Goal: Find specific page/section: Find specific page/section

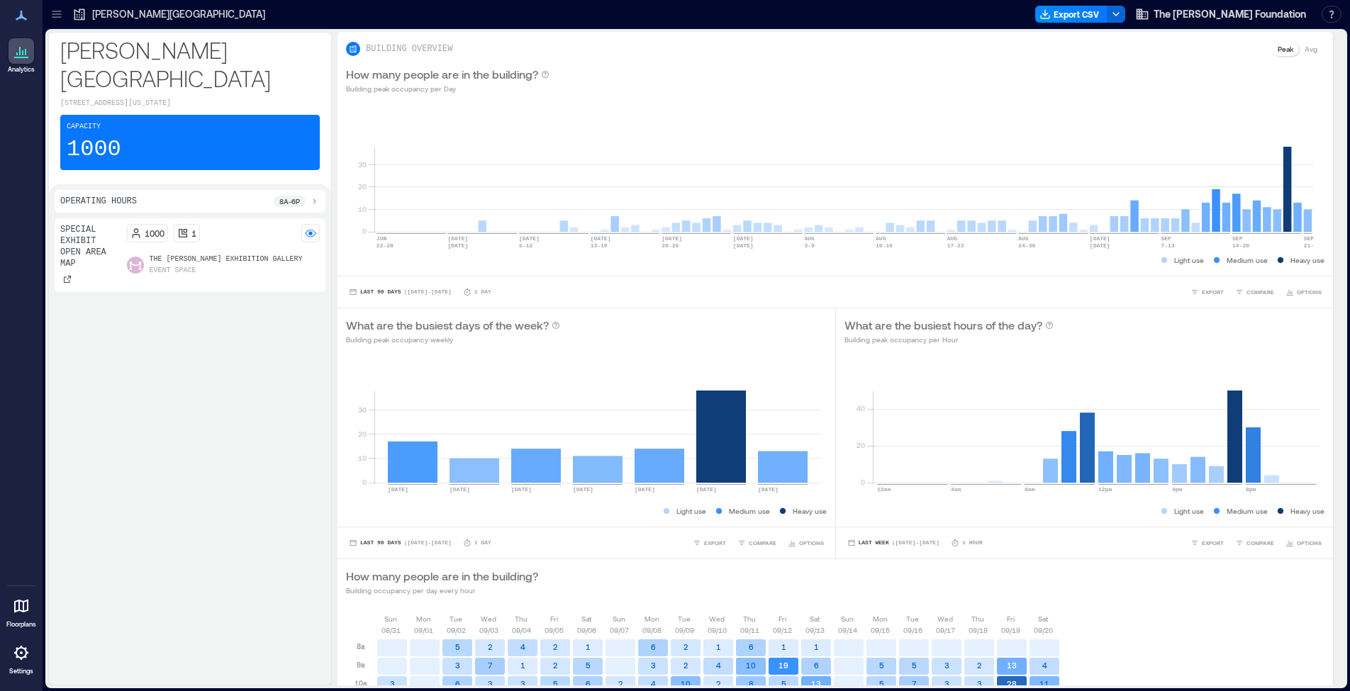
click at [22, 655] on icon at bounding box center [21, 652] width 17 height 17
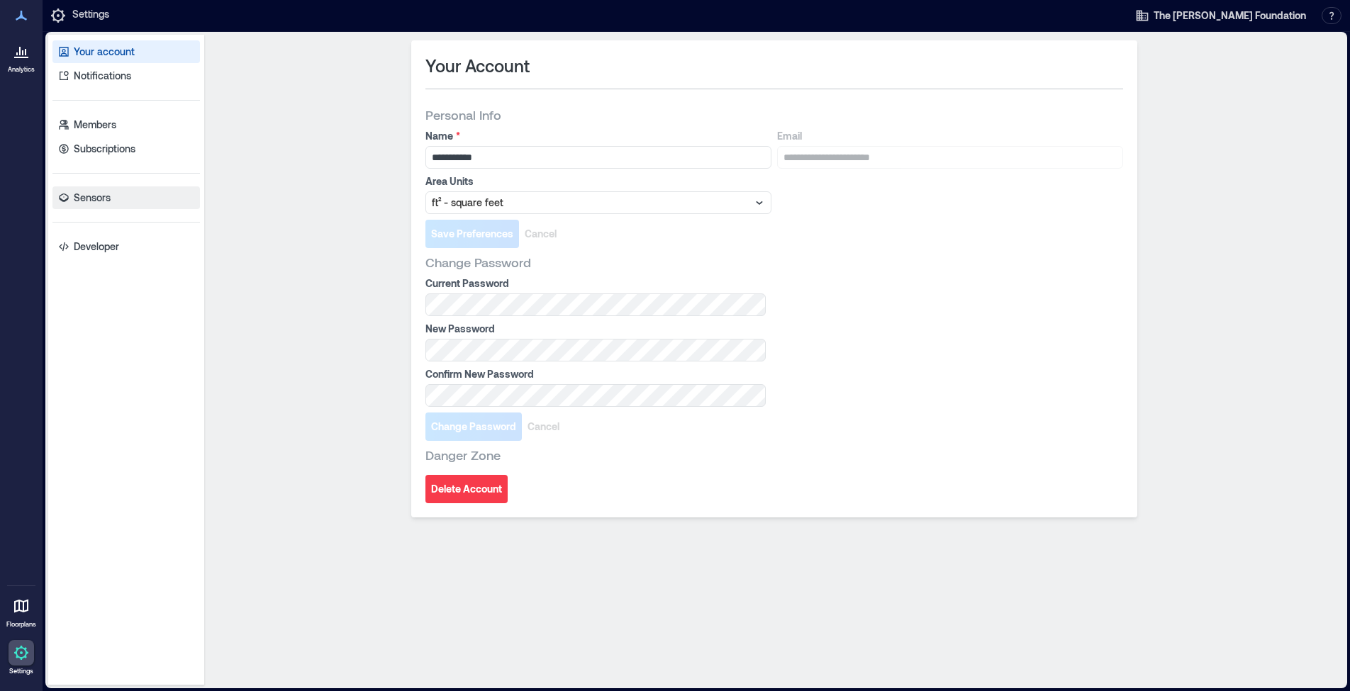
click at [105, 195] on p "Sensors" at bounding box center [92, 198] width 37 height 14
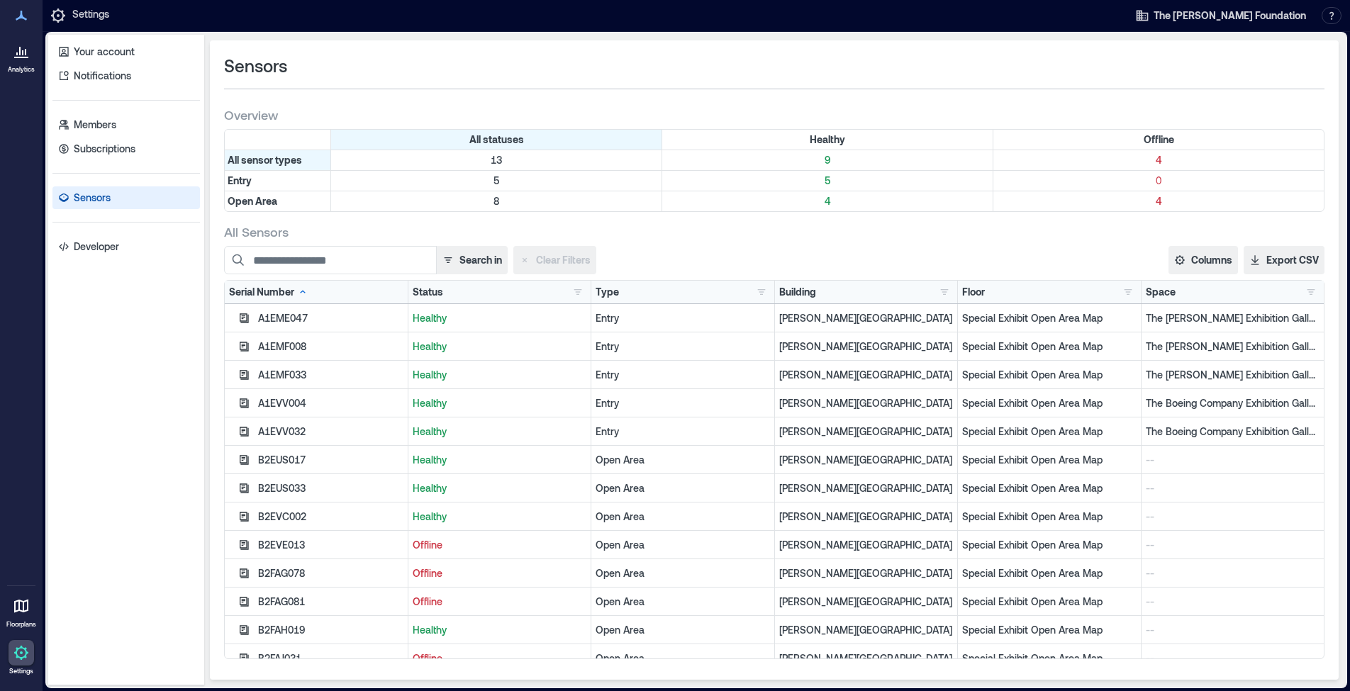
scroll to position [14, 0]
